Goal: Task Accomplishment & Management: Complete application form

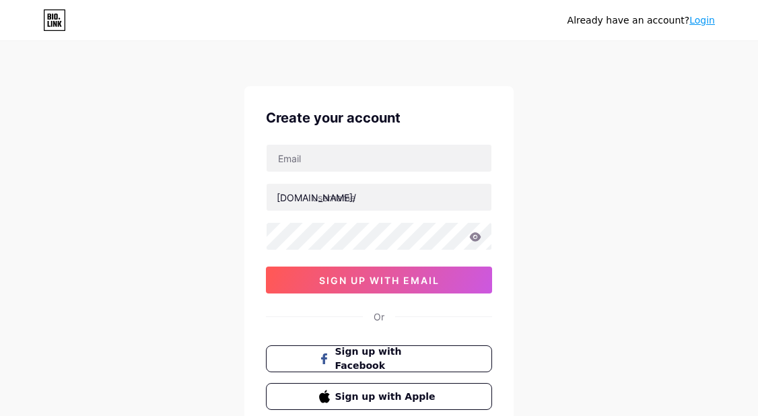
click at [123, 400] on div "Already have an account? Login Create your account [DOMAIN_NAME]/ 0cAFcWeA5p_hm…" at bounding box center [379, 257] width 758 height 515
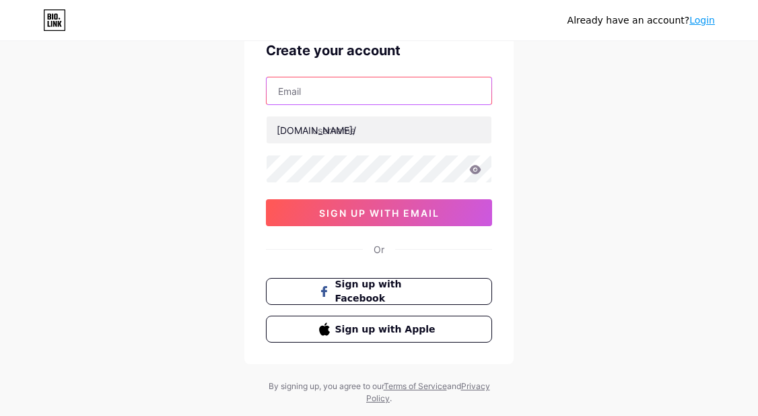
click at [335, 88] on input "text" at bounding box center [379, 90] width 225 height 27
paste input "[EMAIL_ADDRESS][DOMAIN_NAME]"
type input "[EMAIL_ADDRESS][DOMAIN_NAME]"
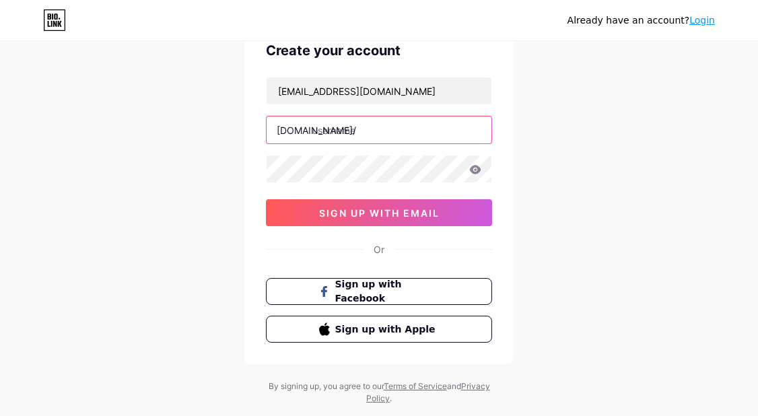
click at [372, 129] on input "text" at bounding box center [379, 129] width 225 height 27
paste input "pelangi4d_official"
type input "pelangi4d_official"
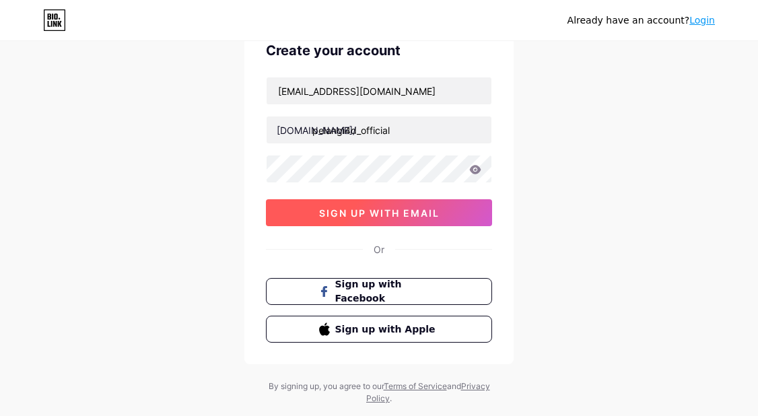
click at [332, 221] on button "sign up with email" at bounding box center [379, 212] width 226 height 27
